Goal: Task Accomplishment & Management: Use online tool/utility

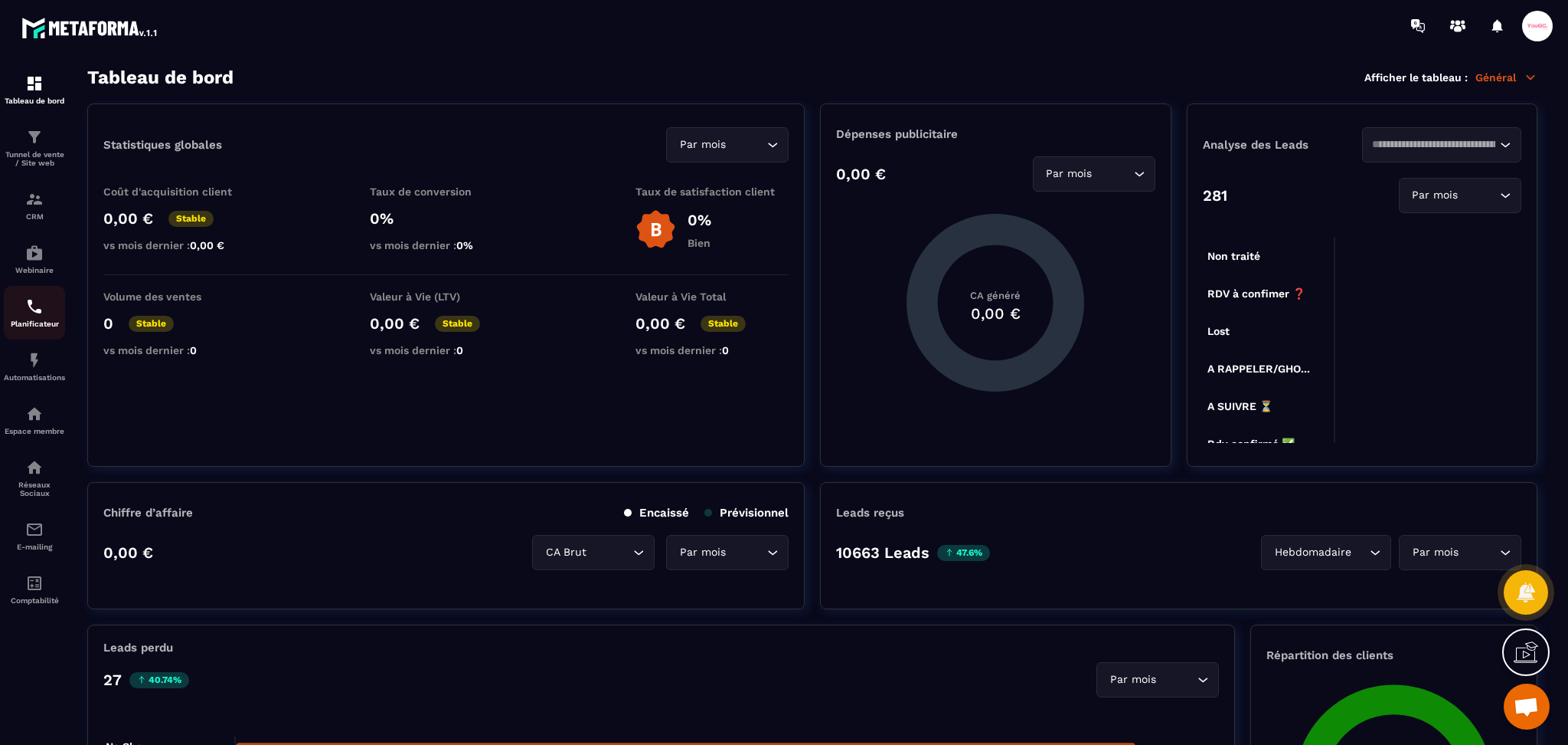
click at [45, 315] on div "Planificateur" at bounding box center [34, 312] width 61 height 30
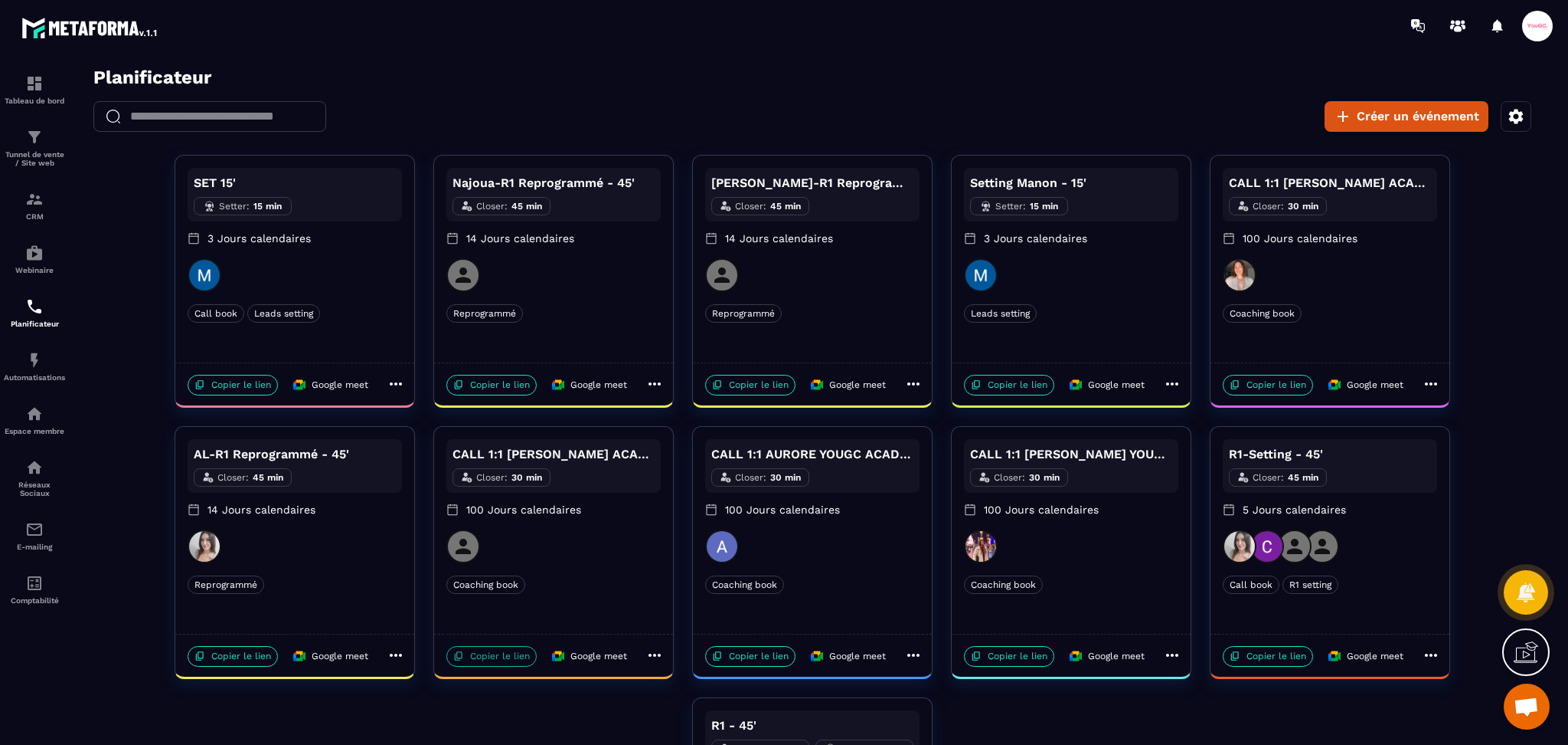
click at [479, 659] on p "Copier le lien" at bounding box center [492, 655] width 91 height 20
click at [488, 661] on p "Copier le lien" at bounding box center [492, 655] width 91 height 20
click at [744, 659] on p "Copier le lien" at bounding box center [750, 655] width 91 height 20
click at [1008, 655] on p "Copier le lien" at bounding box center [1008, 655] width 91 height 20
drag, startPoint x: 1303, startPoint y: 383, endPoint x: 1531, endPoint y: 275, distance: 252.3
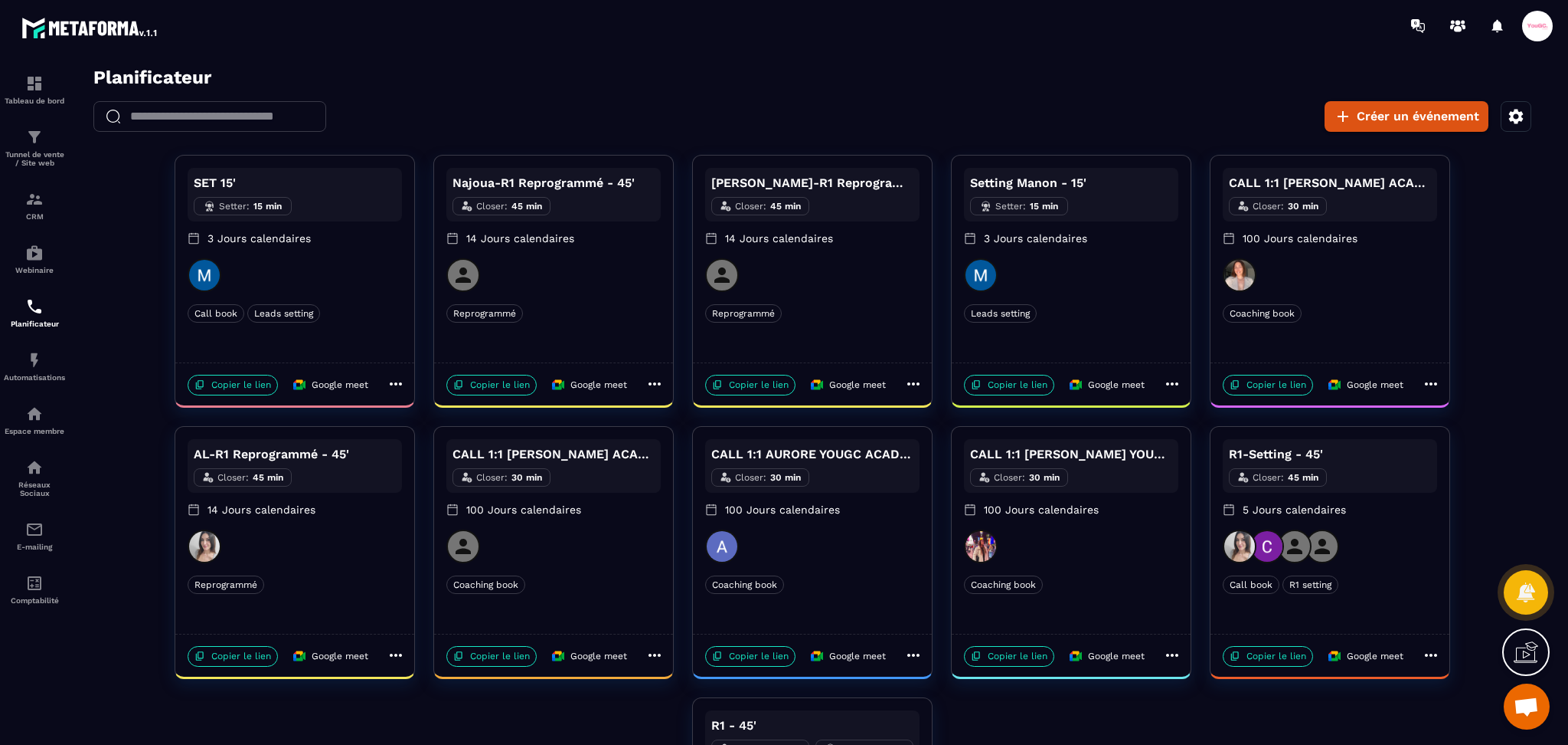
click at [1304, 382] on p "Copier le lien" at bounding box center [1267, 385] width 91 height 20
drag, startPoint x: 1002, startPoint y: 385, endPoint x: 1117, endPoint y: 345, distance: 121.8
click at [1002, 386] on p "Copier le lien" at bounding box center [1008, 385] width 91 height 20
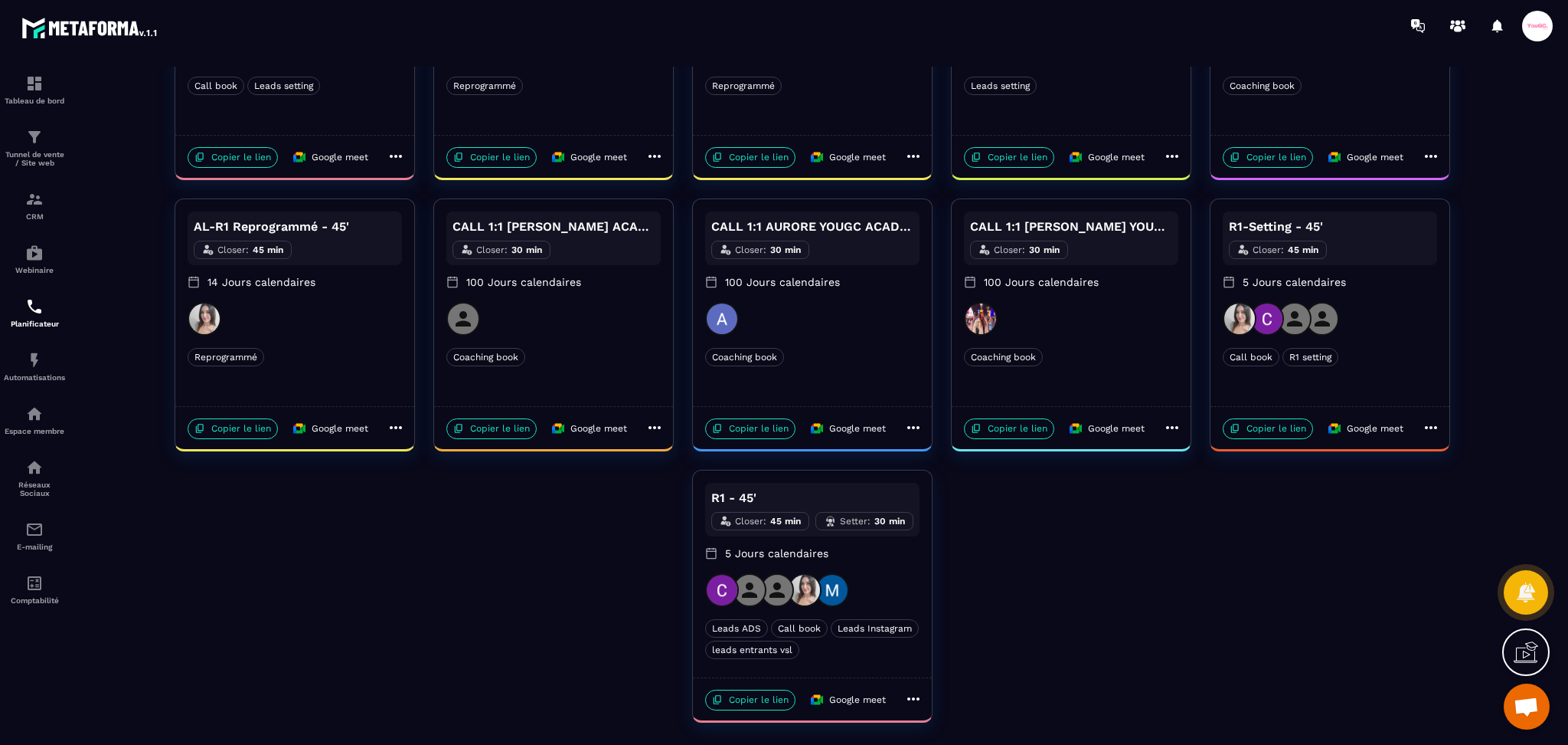
scroll to position [230, 0]
click at [774, 699] on p "Copier le lien" at bounding box center [750, 697] width 91 height 20
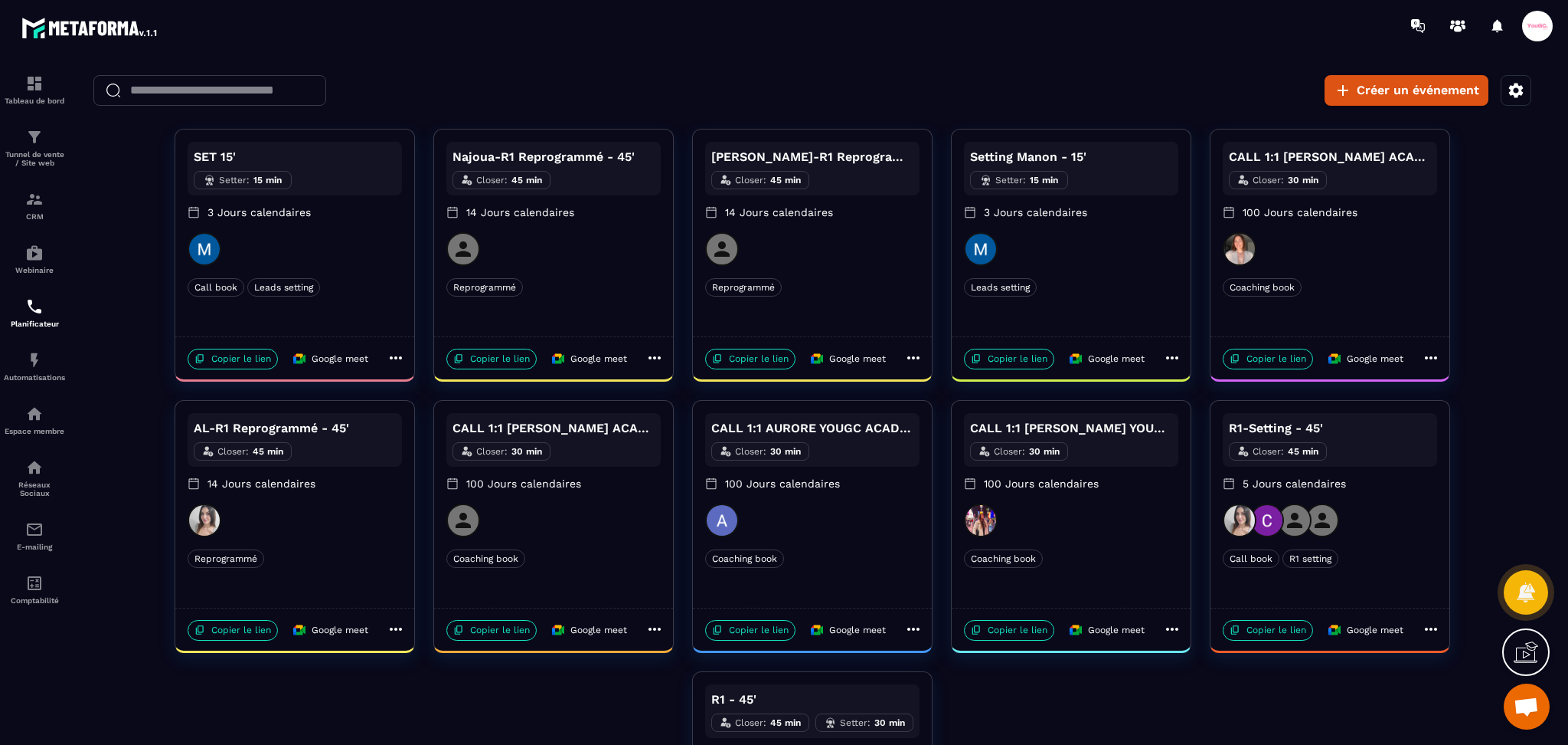
drag, startPoint x: 230, startPoint y: 366, endPoint x: 877, endPoint y: 357, distance: 647.1
click at [230, 366] on p "Copier le lien" at bounding box center [233, 358] width 91 height 20
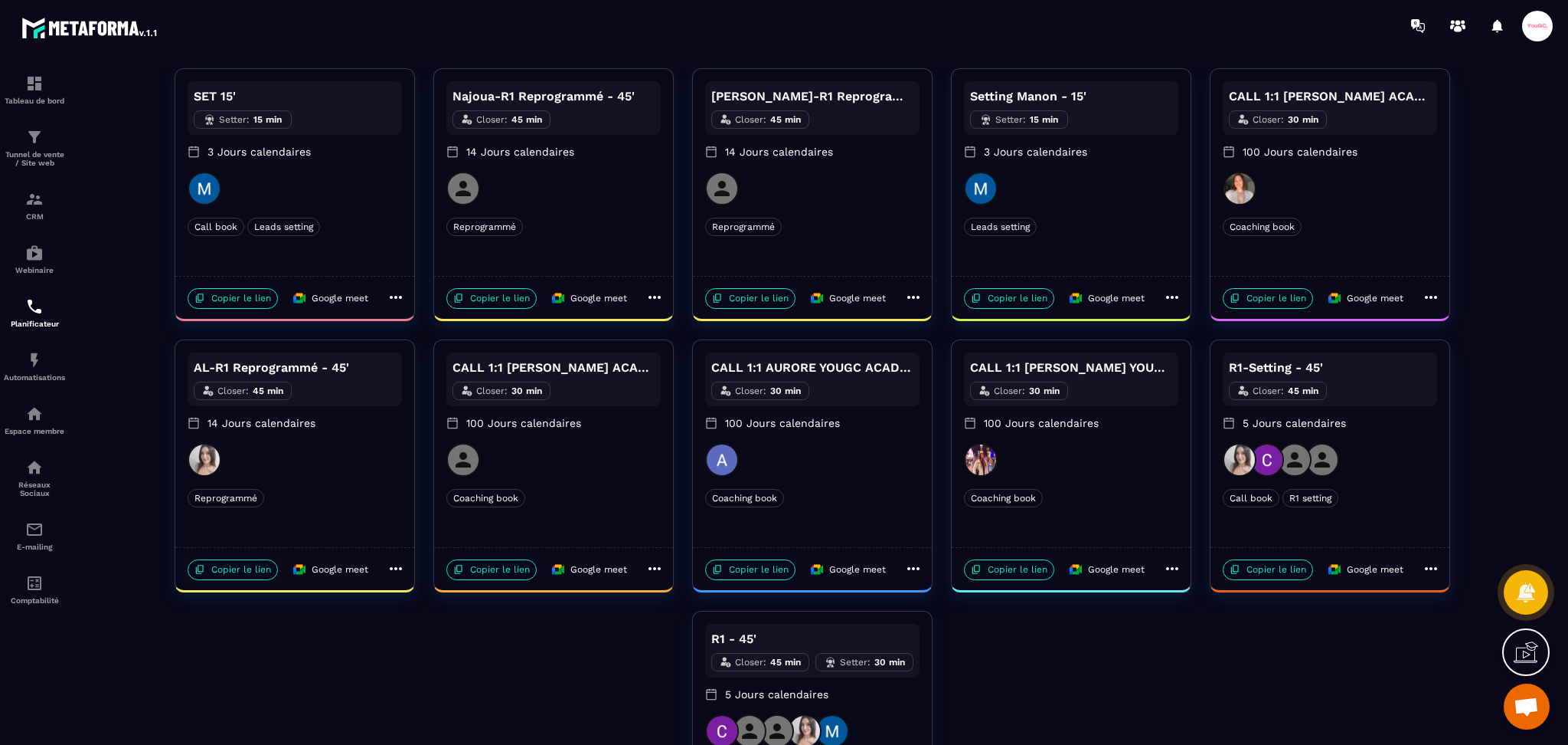
scroll to position [0, 0]
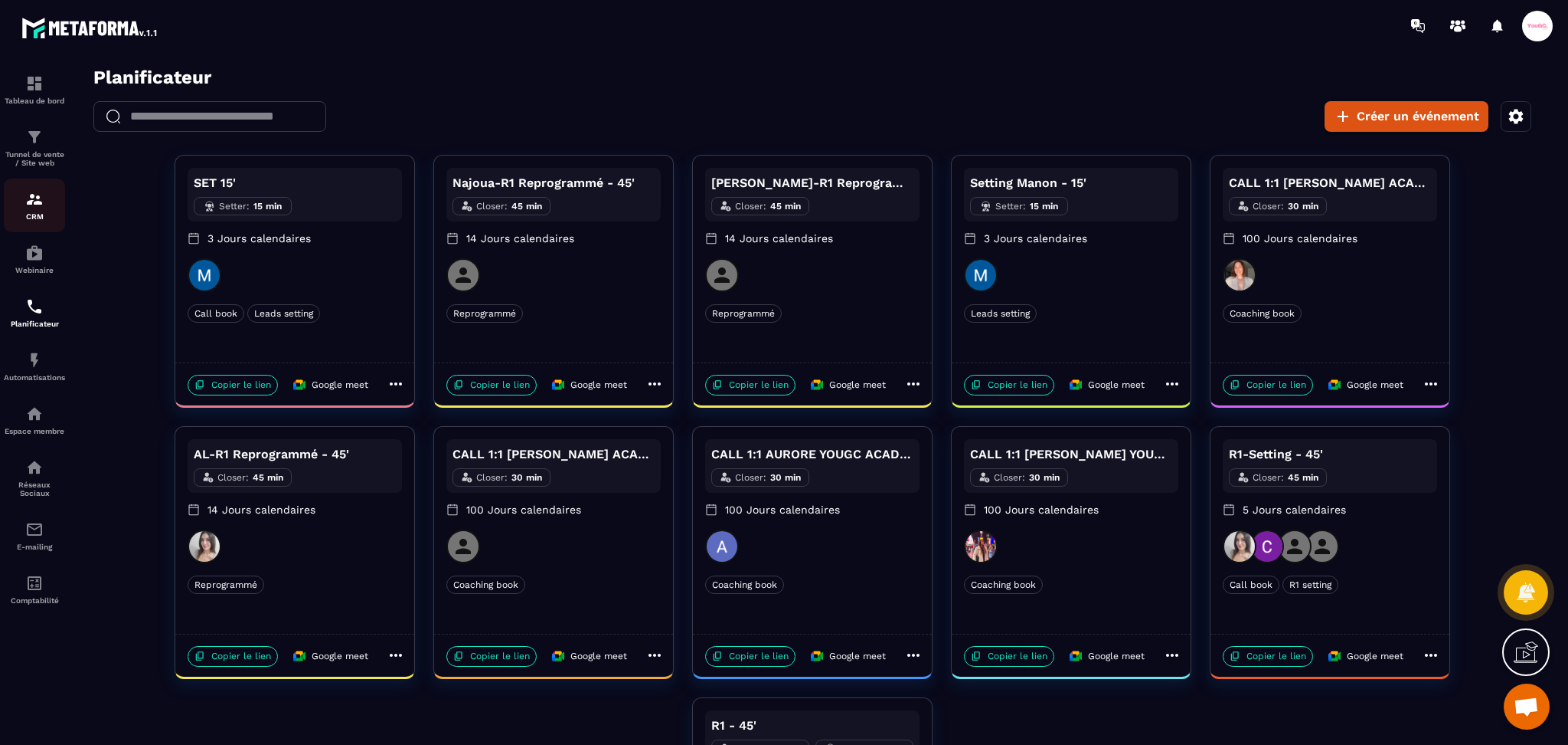
click at [23, 201] on div "CRM" at bounding box center [34, 205] width 61 height 30
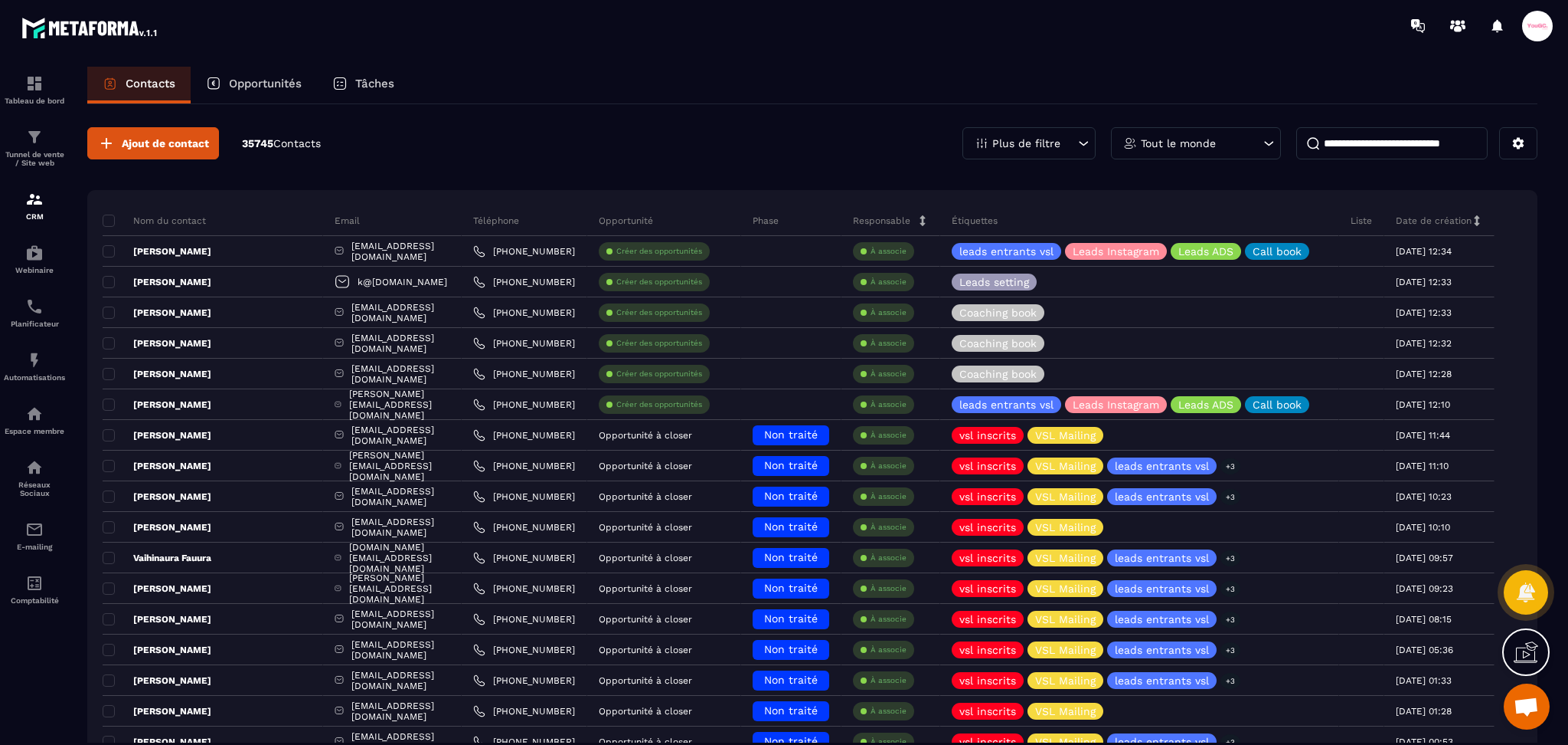
click at [1425, 140] on input at bounding box center [1392, 143] width 192 height 32
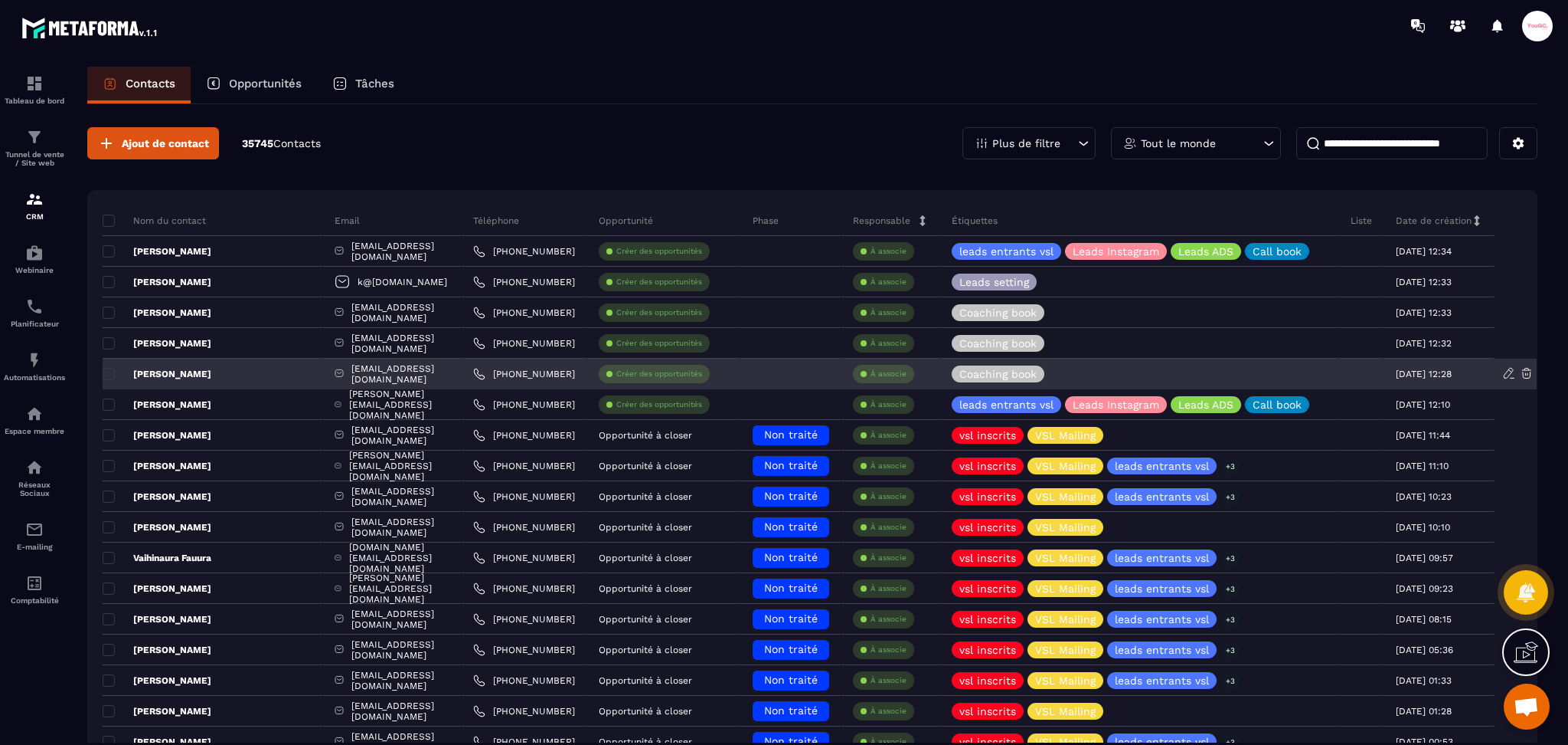
click at [198, 372] on p "[PERSON_NAME]" at bounding box center [157, 374] width 109 height 13
